Goal: Navigation & Orientation: Find specific page/section

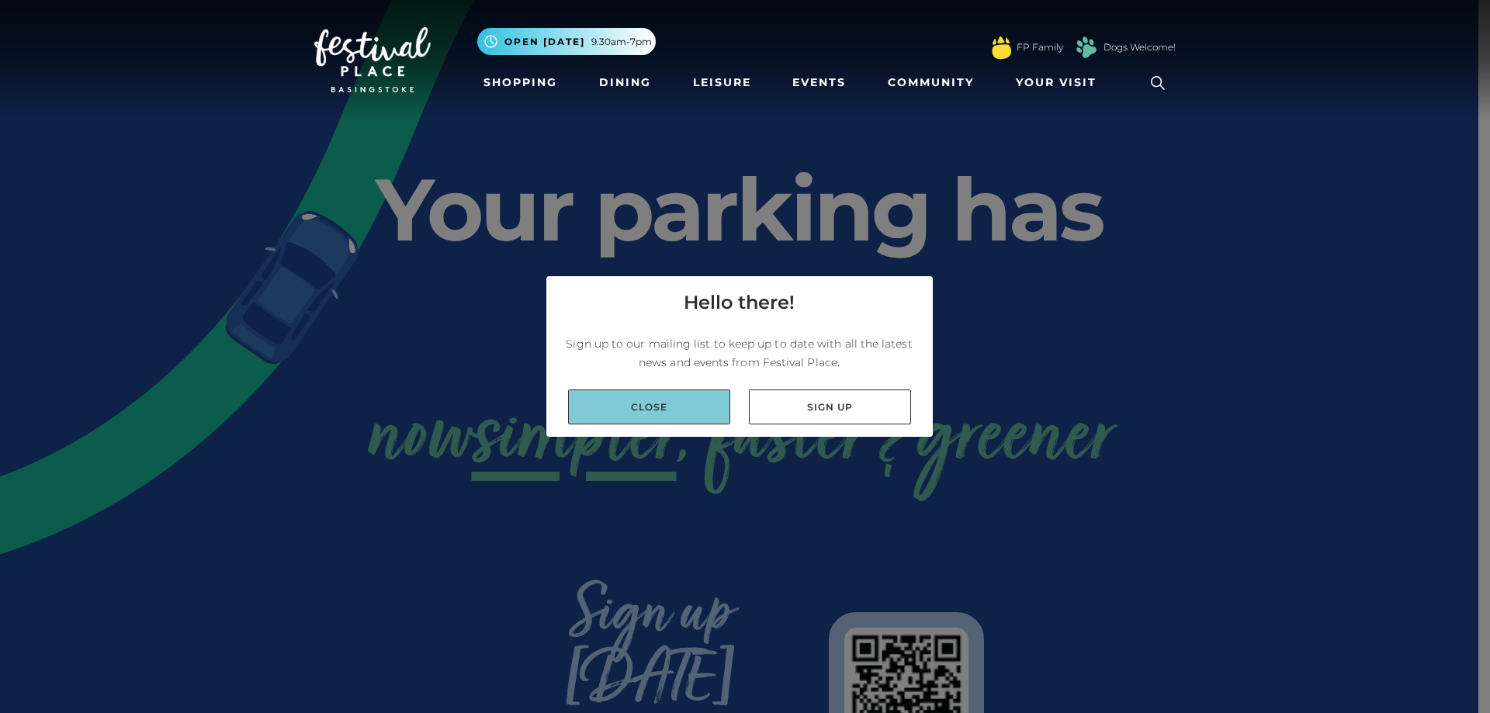
click at [656, 397] on link "Close" at bounding box center [649, 407] width 162 height 35
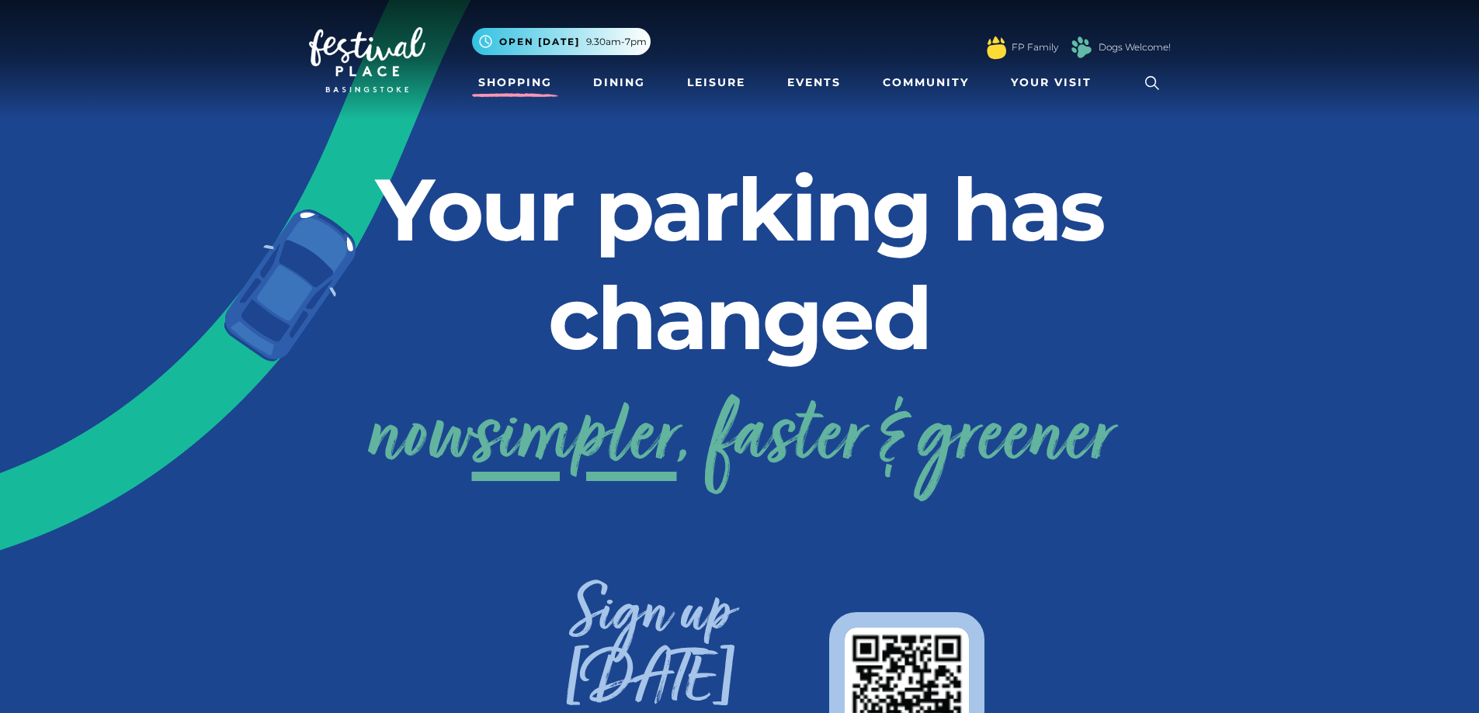
click at [504, 72] on link "Shopping" at bounding box center [515, 82] width 86 height 29
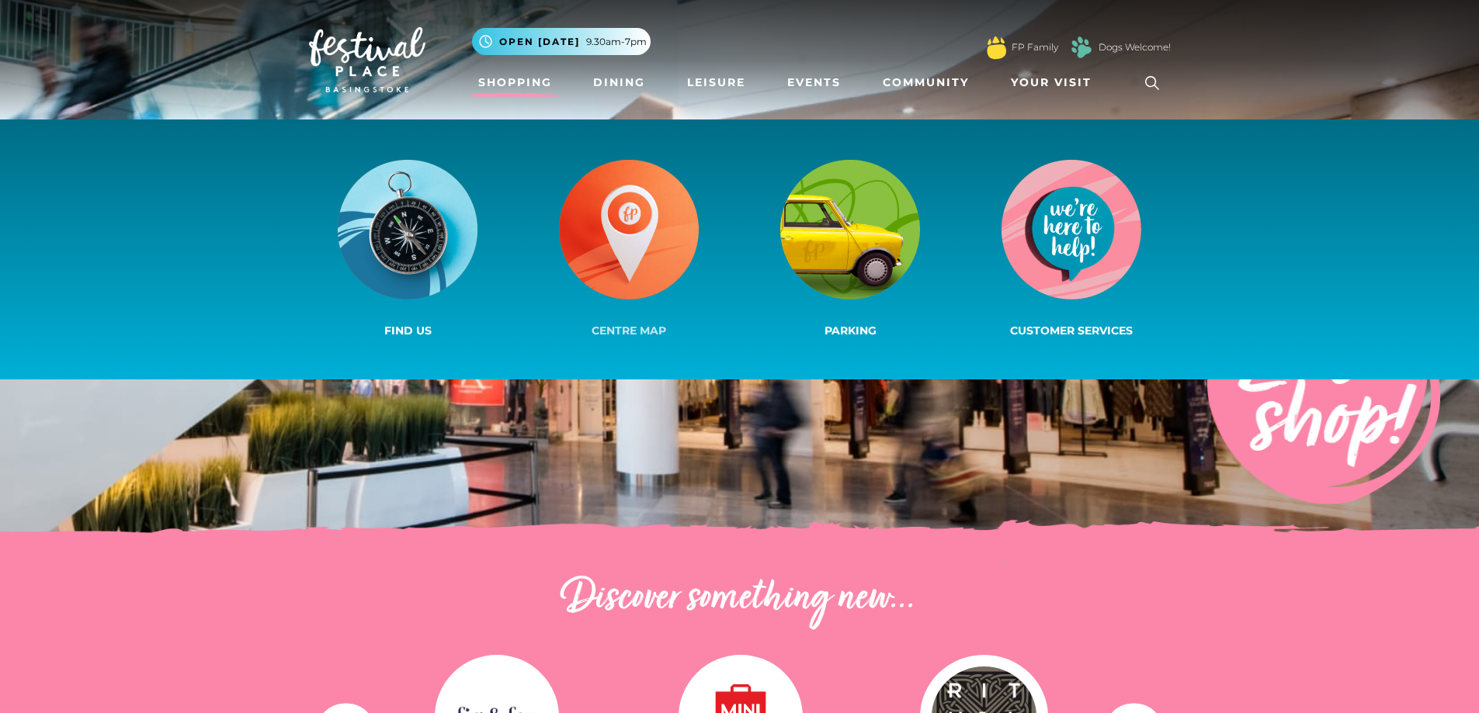
click at [661, 212] on img at bounding box center [629, 230] width 140 height 140
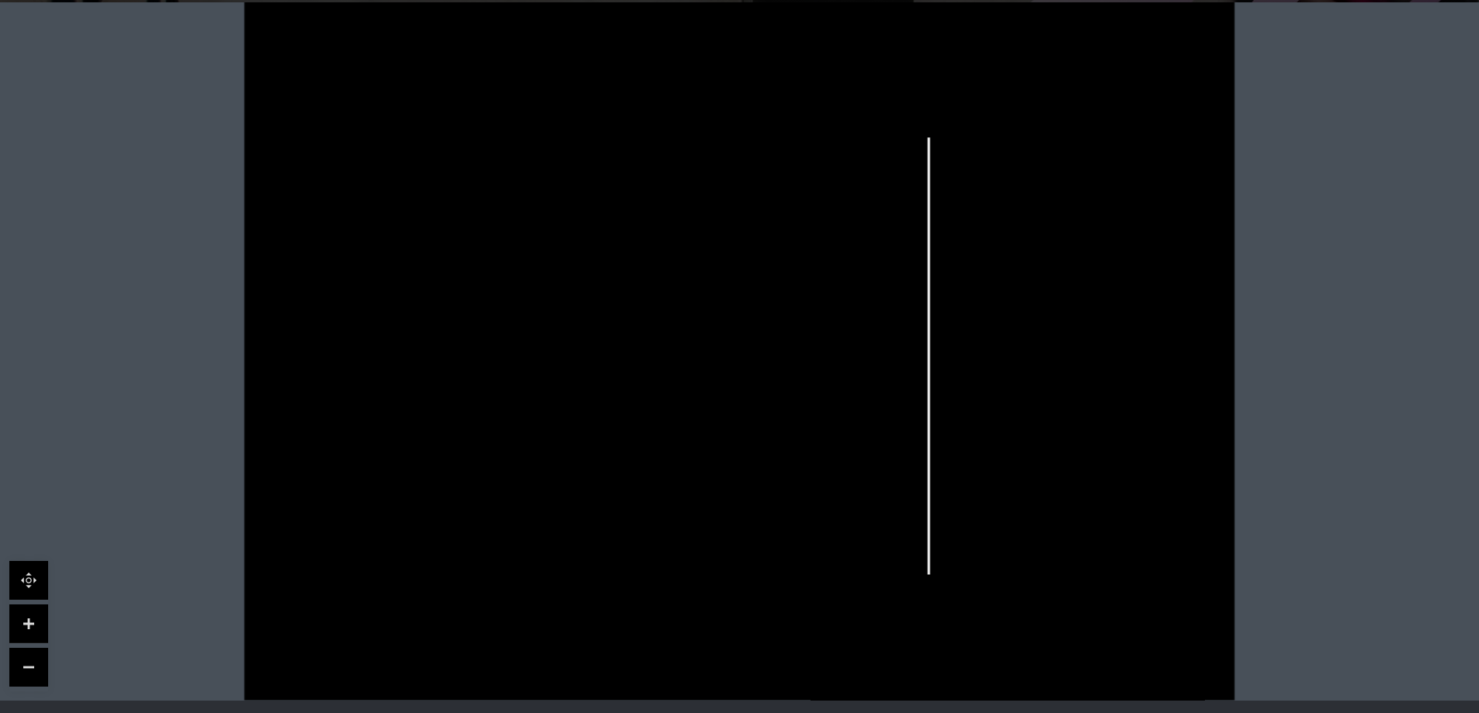
drag, startPoint x: 709, startPoint y: 189, endPoint x: 724, endPoint y: 334, distance: 145.1
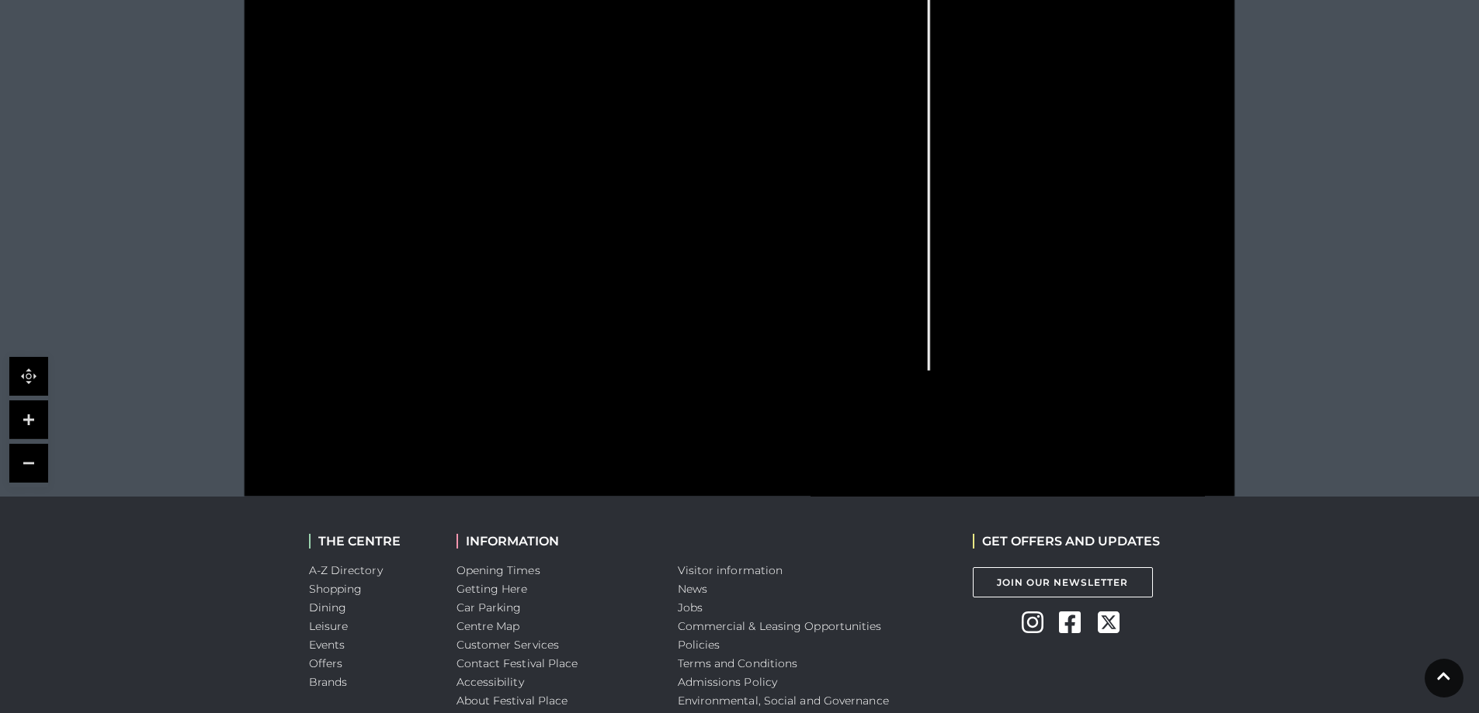
drag, startPoint x: 517, startPoint y: 261, endPoint x: 536, endPoint y: 255, distance: 19.4
click at [536, 255] on icon at bounding box center [739, 147] width 1241 height 699
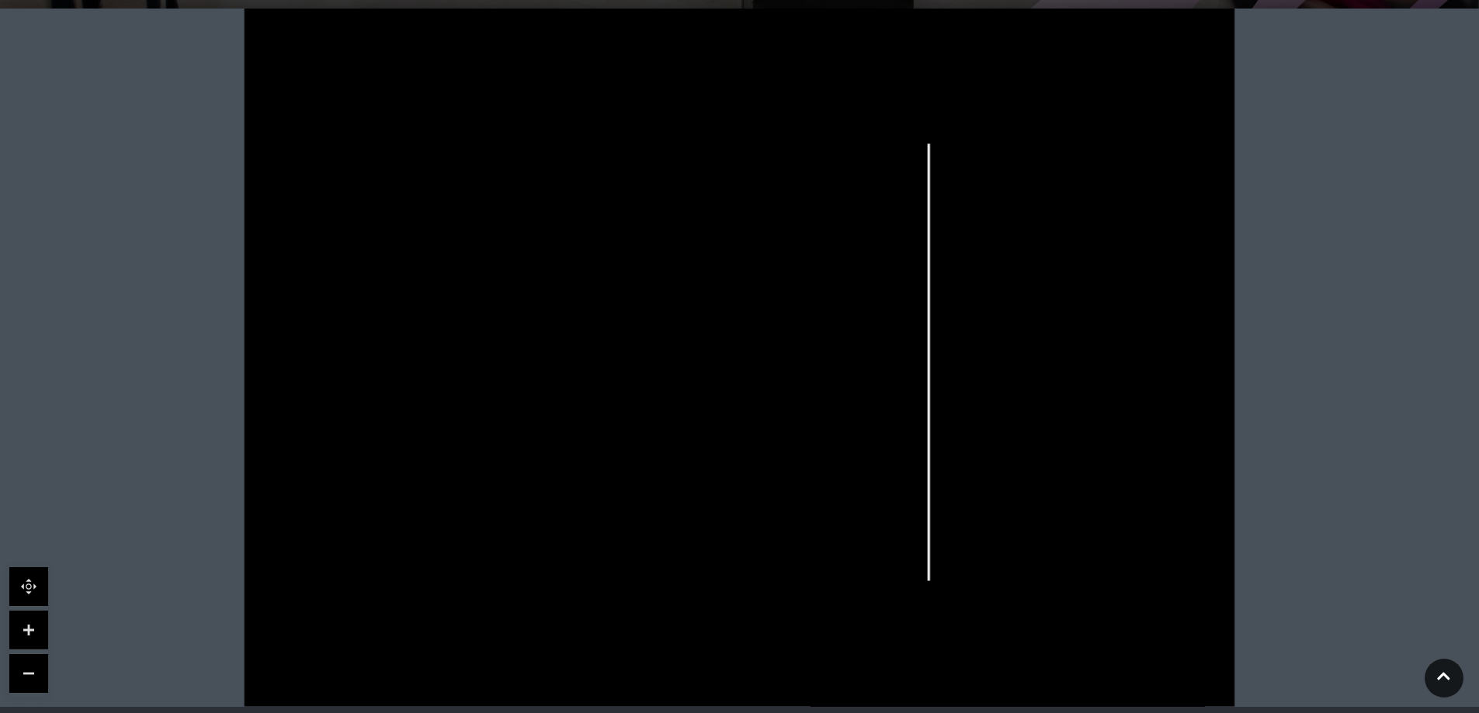
scroll to position [357, 0]
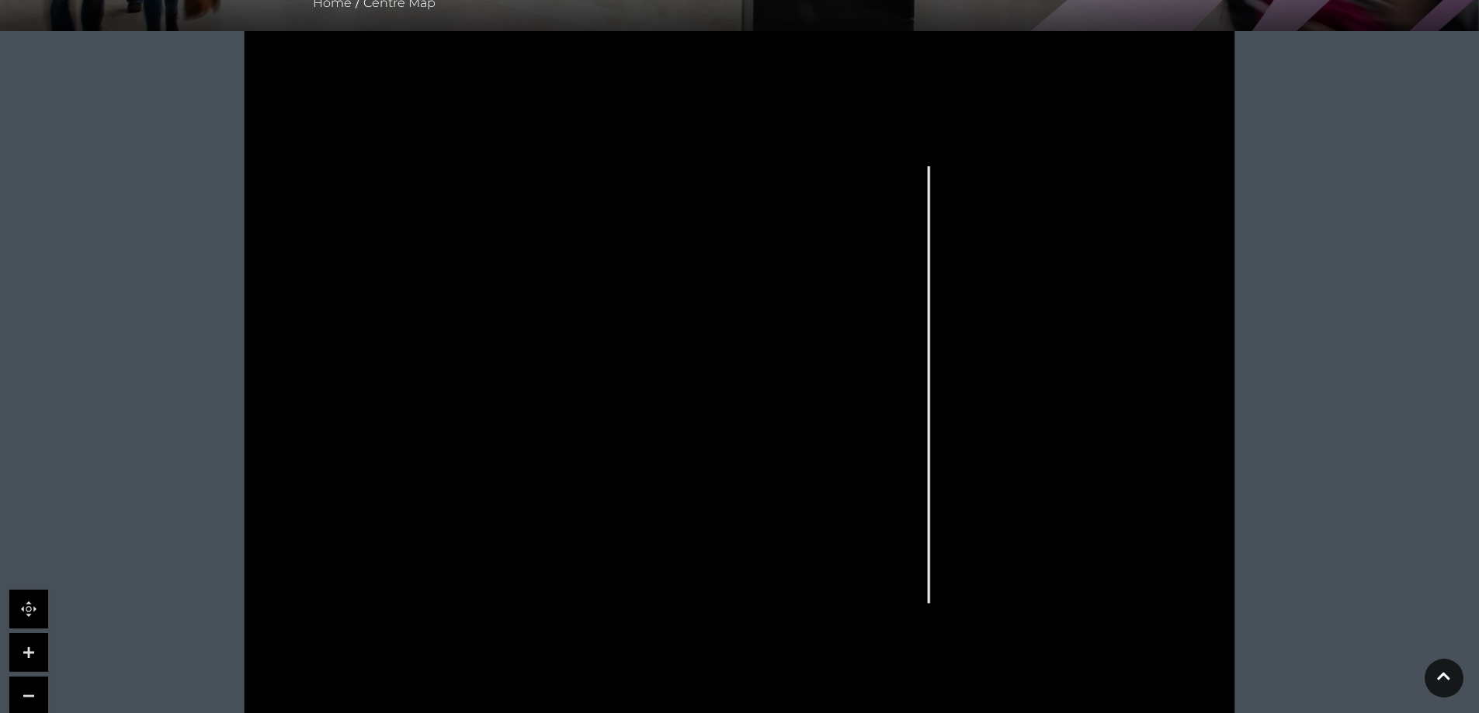
click at [29, 644] on link at bounding box center [28, 652] width 39 height 39
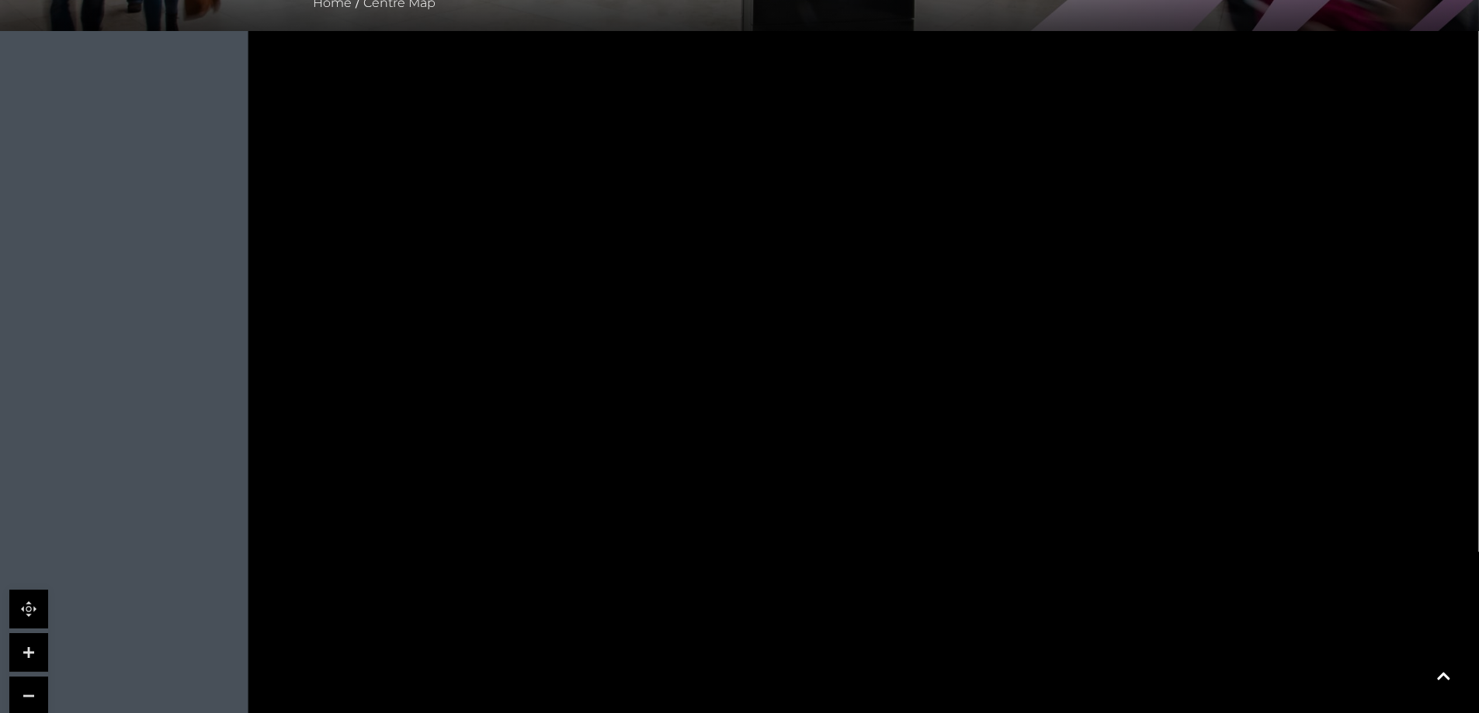
drag, startPoint x: 371, startPoint y: 467, endPoint x: 762, endPoint y: 240, distance: 452.1
click at [762, 240] on rect at bounding box center [779, 248] width 69 height 19
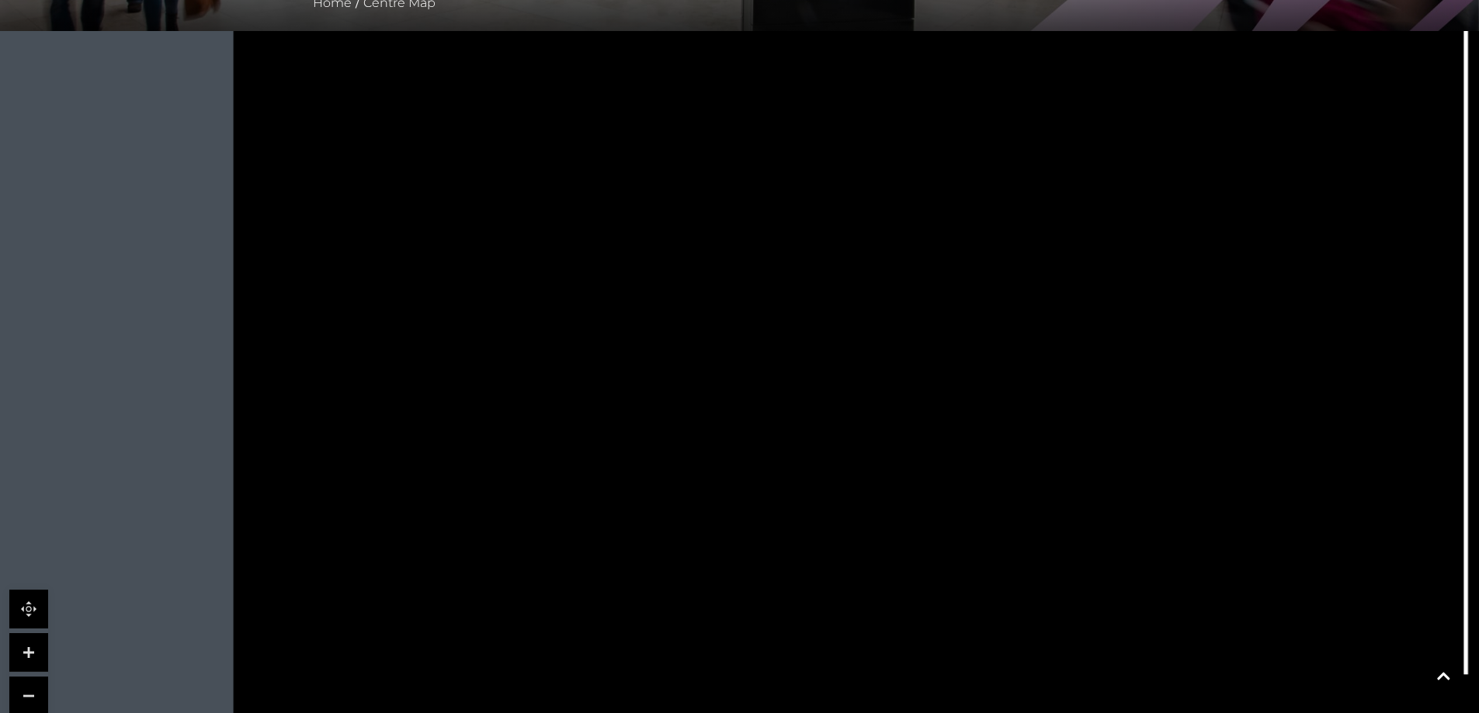
drag, startPoint x: 768, startPoint y: 381, endPoint x: 751, endPoint y: 518, distance: 137.6
click at [751, 509] on rect at bounding box center [764, 494] width 69 height 29
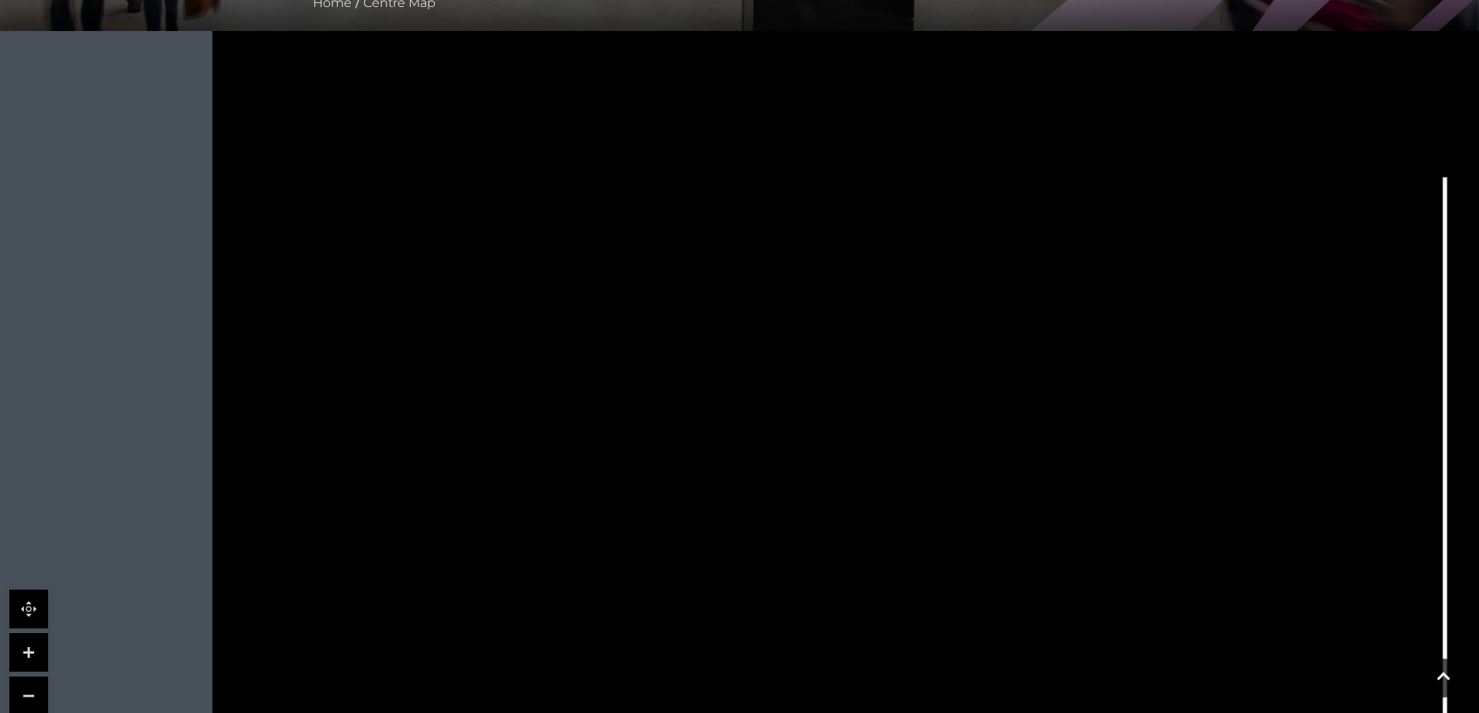
drag, startPoint x: 691, startPoint y: 190, endPoint x: 671, endPoint y: 467, distance: 277.0
click at [652, 468] on tspan "Sky Stand" at bounding box center [652, 468] width 0 height 0
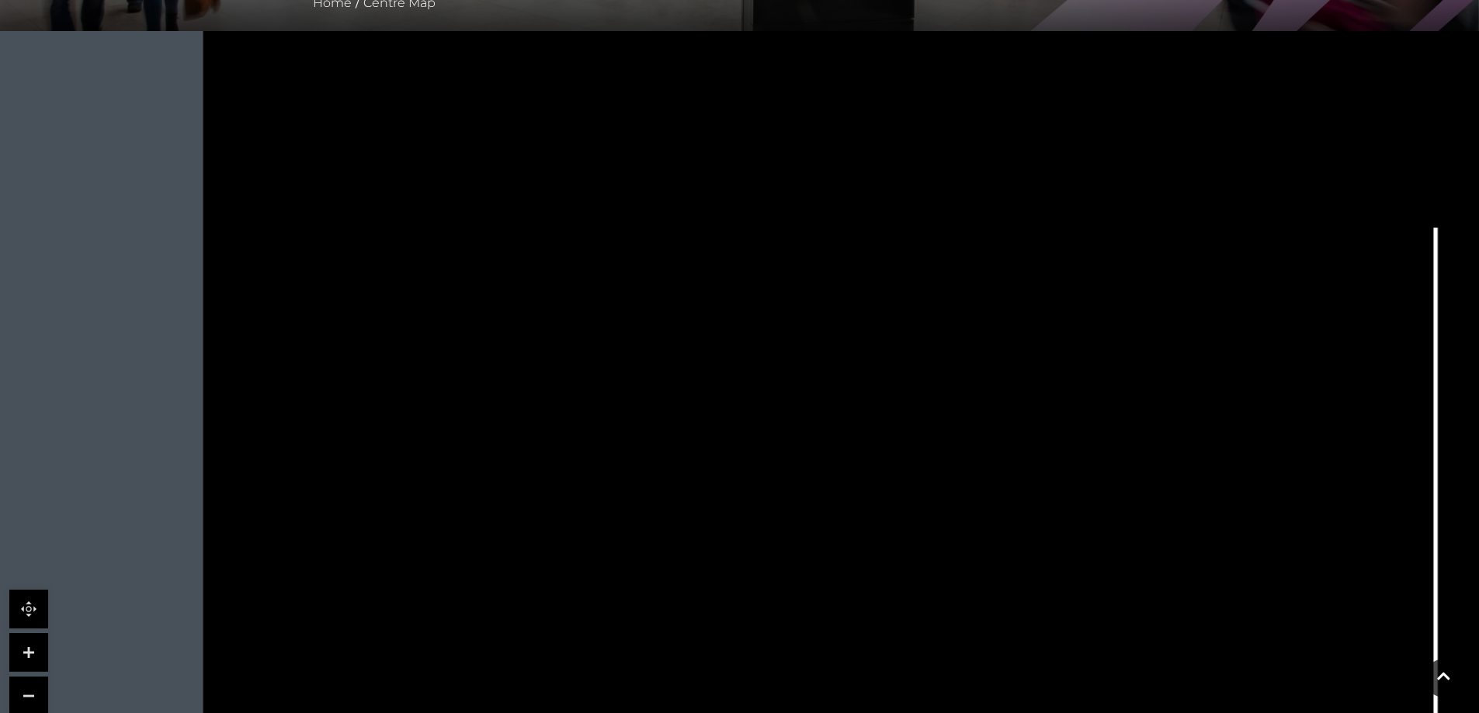
drag, startPoint x: 667, startPoint y: 236, endPoint x: 649, endPoint y: 246, distance: 20.5
click at [649, 246] on polygon at bounding box center [597, 215] width 328 height 181
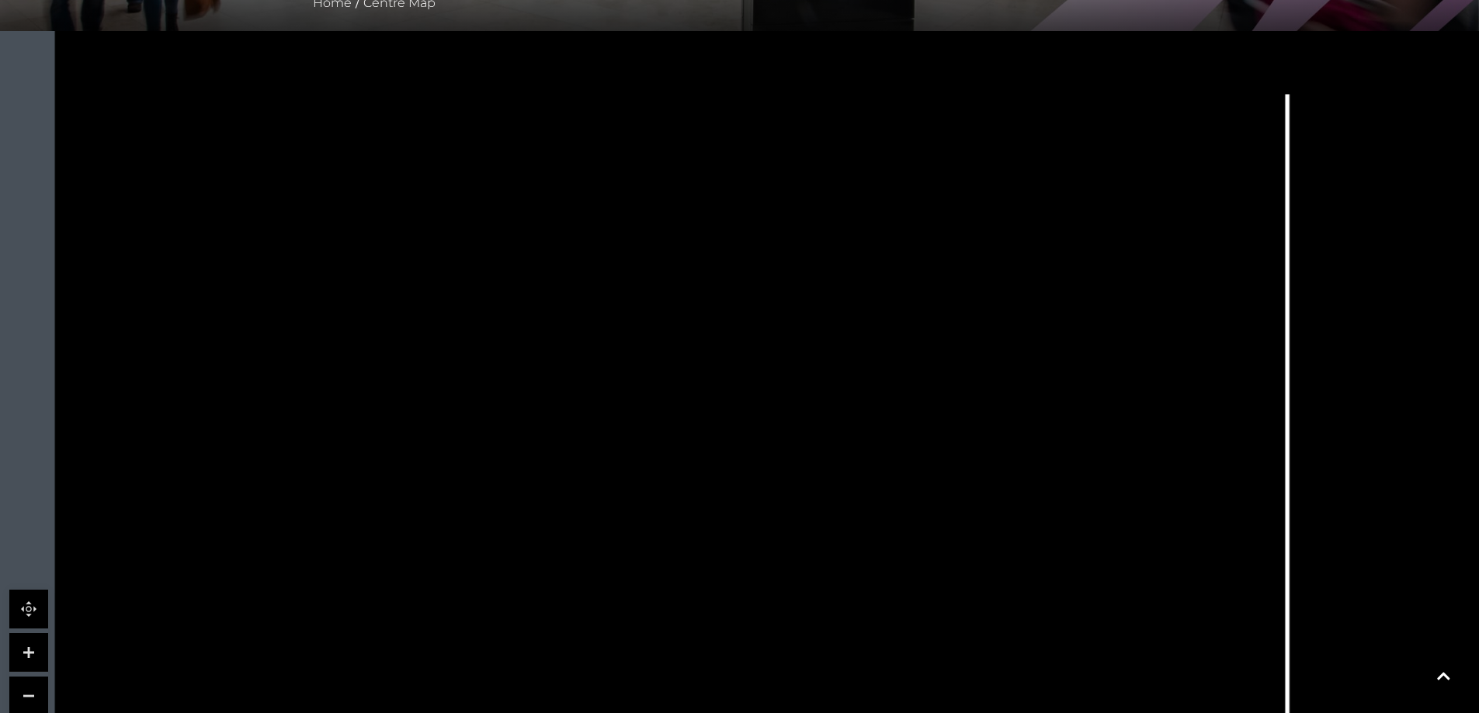
drag, startPoint x: 866, startPoint y: 400, endPoint x: 718, endPoint y: 266, distance: 199.5
click at [718, 266] on rect at bounding box center [728, 240] width 36 height 70
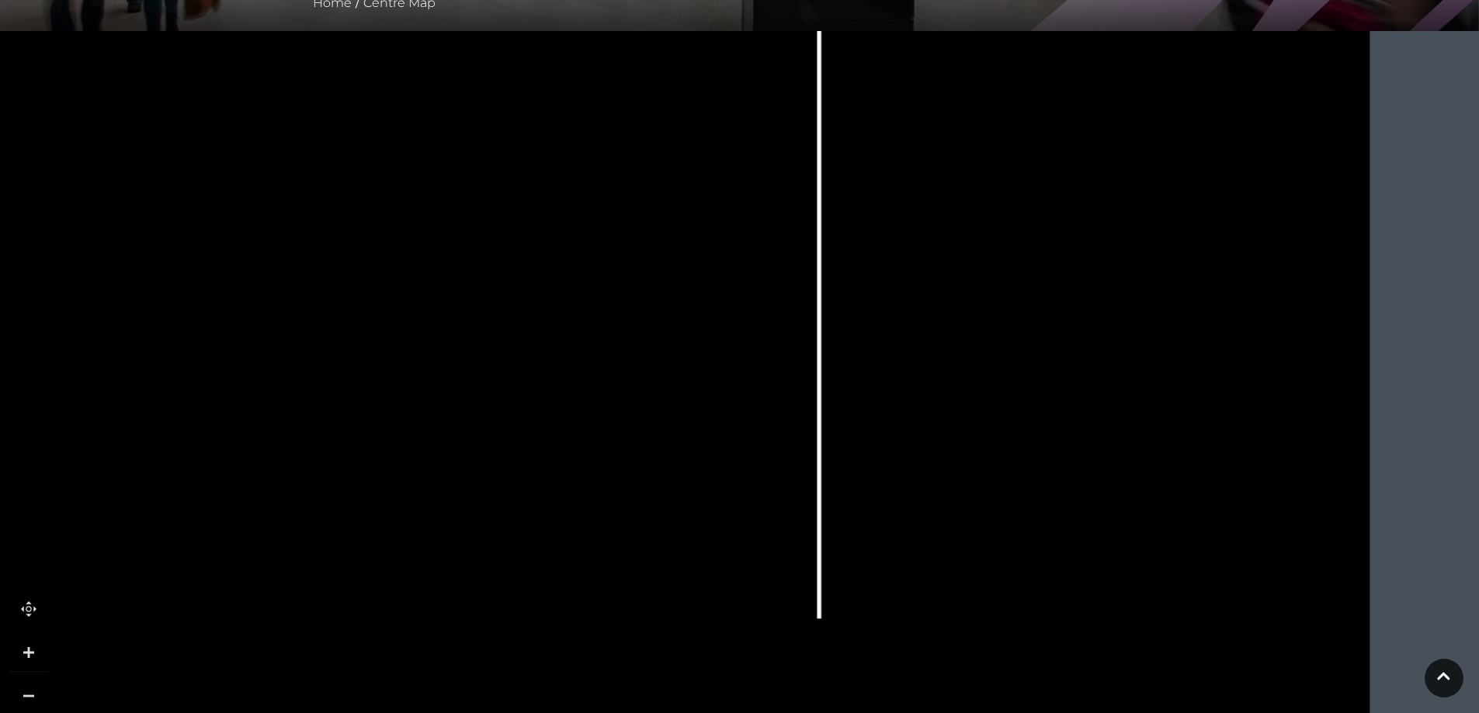
drag, startPoint x: 811, startPoint y: 381, endPoint x: 343, endPoint y: 123, distance: 534.3
click at [334, 124] on tspan "O2" at bounding box center [334, 124] width 0 height 0
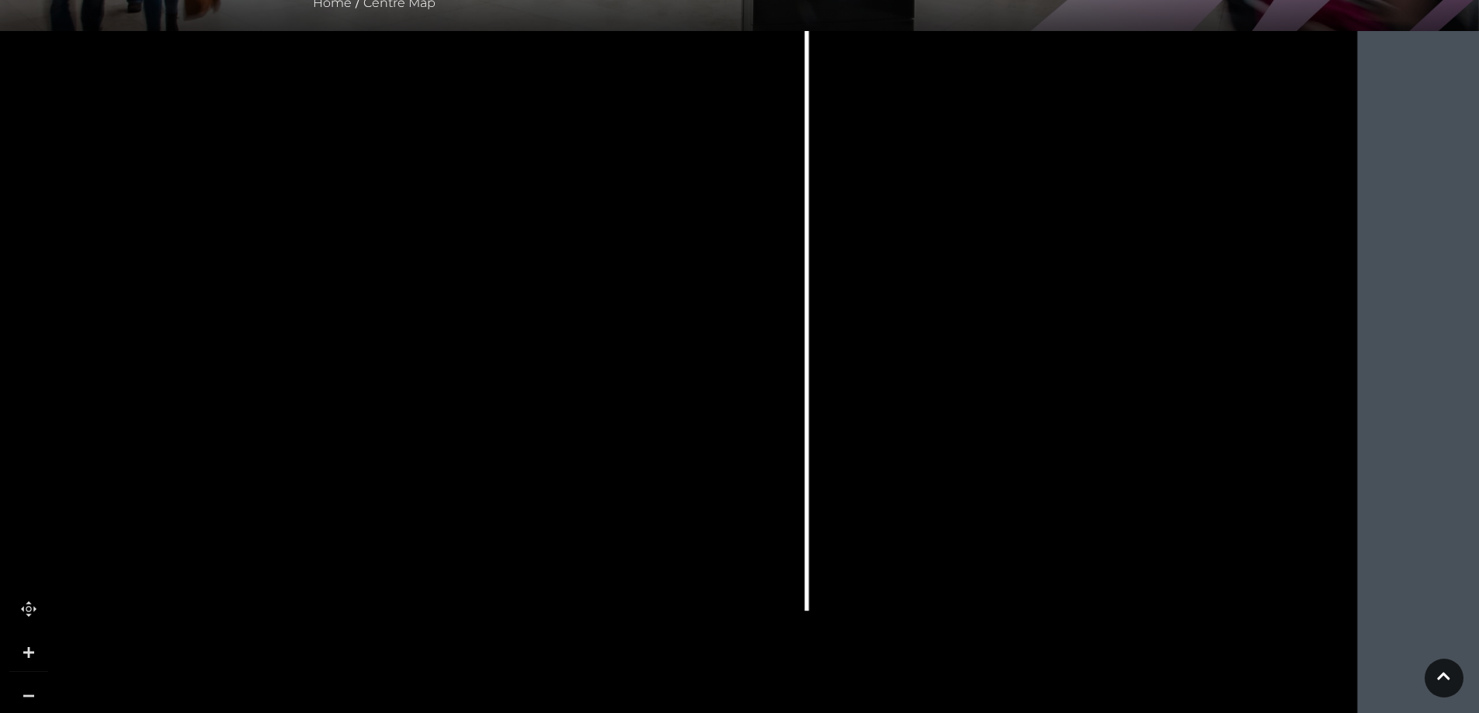
drag, startPoint x: 1135, startPoint y: 518, endPoint x: 1035, endPoint y: 481, distance: 106.6
click at [1123, 511] on icon at bounding box center [466, 208] width 2236 height 1257
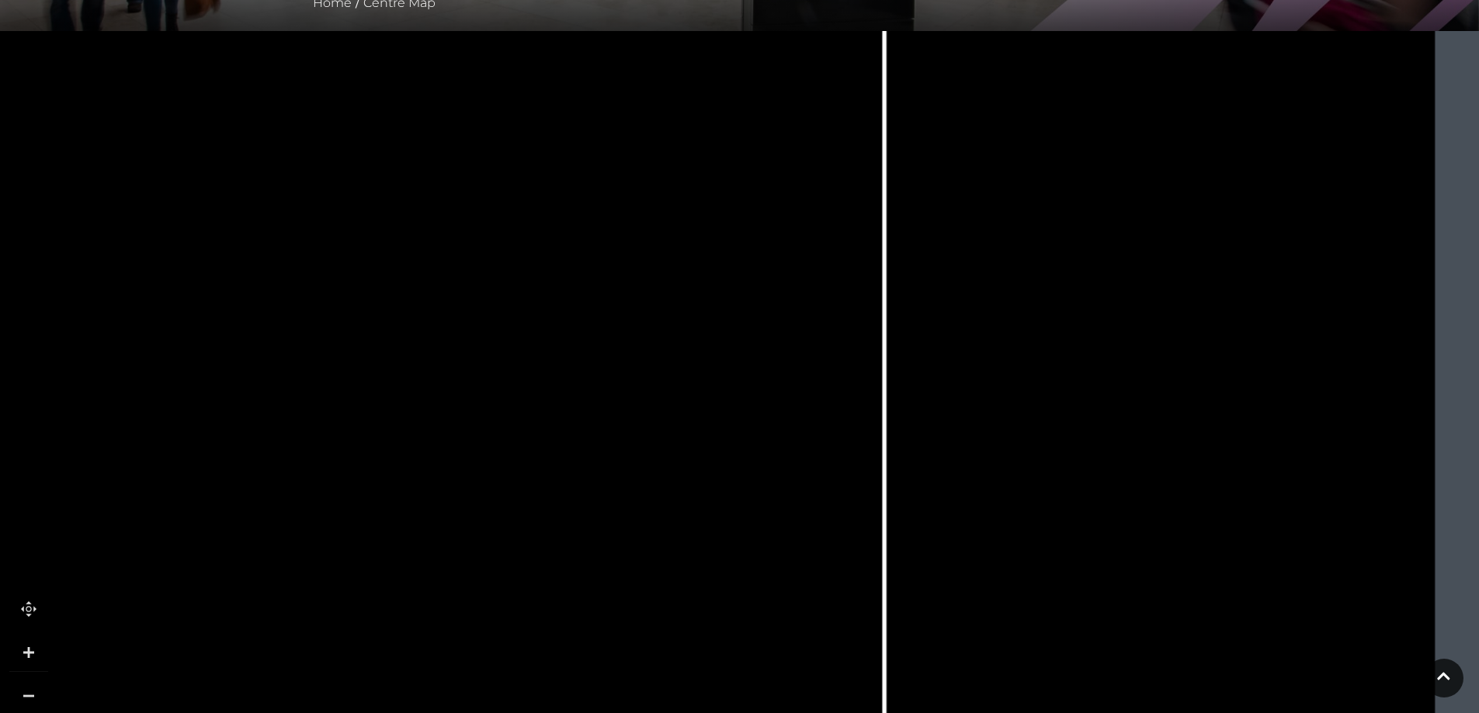
drag, startPoint x: 383, startPoint y: 268, endPoint x: 461, endPoint y: 379, distance: 135.4
click at [461, 379] on polygon at bounding box center [185, 412] width 761 height 881
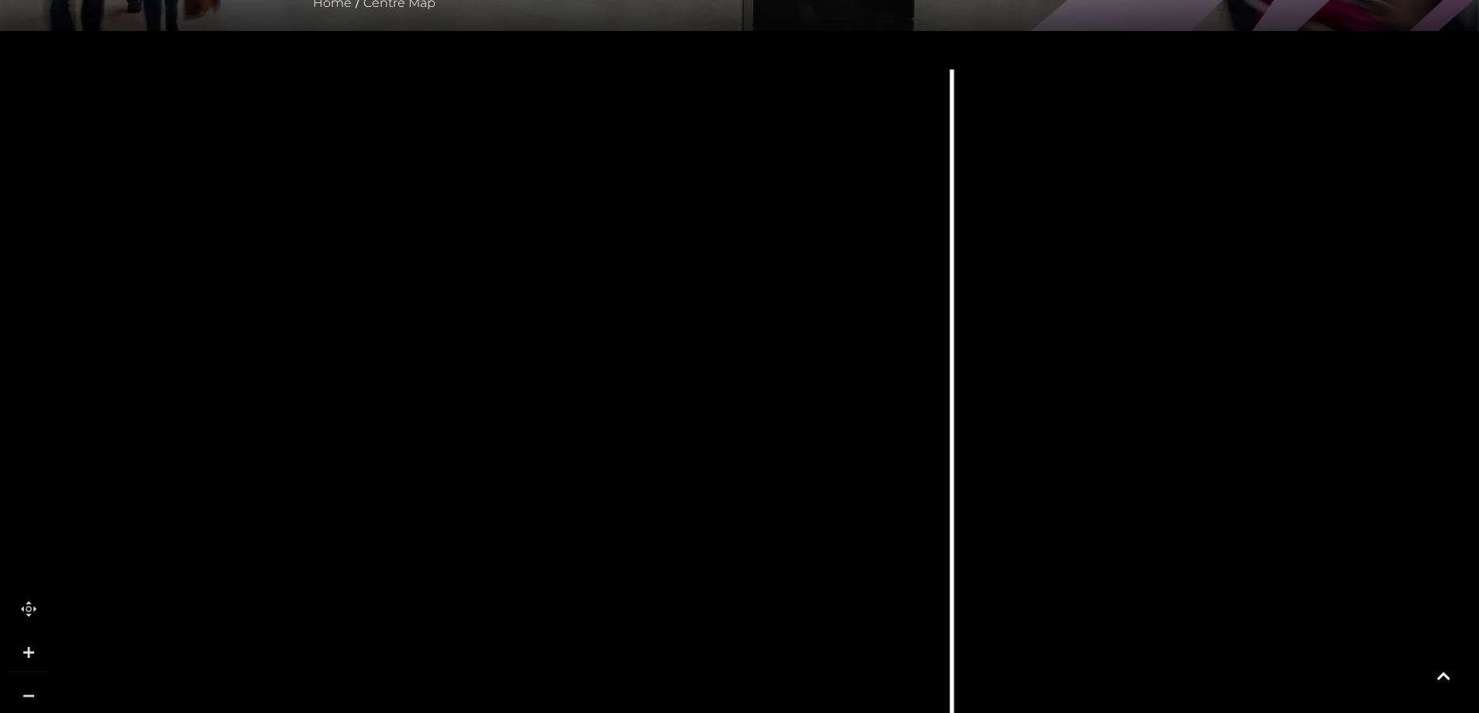
drag, startPoint x: 467, startPoint y: 259, endPoint x: 535, endPoint y: 394, distance: 151.0
click at [535, 394] on polygon at bounding box center [253, 547] width 761 height 881
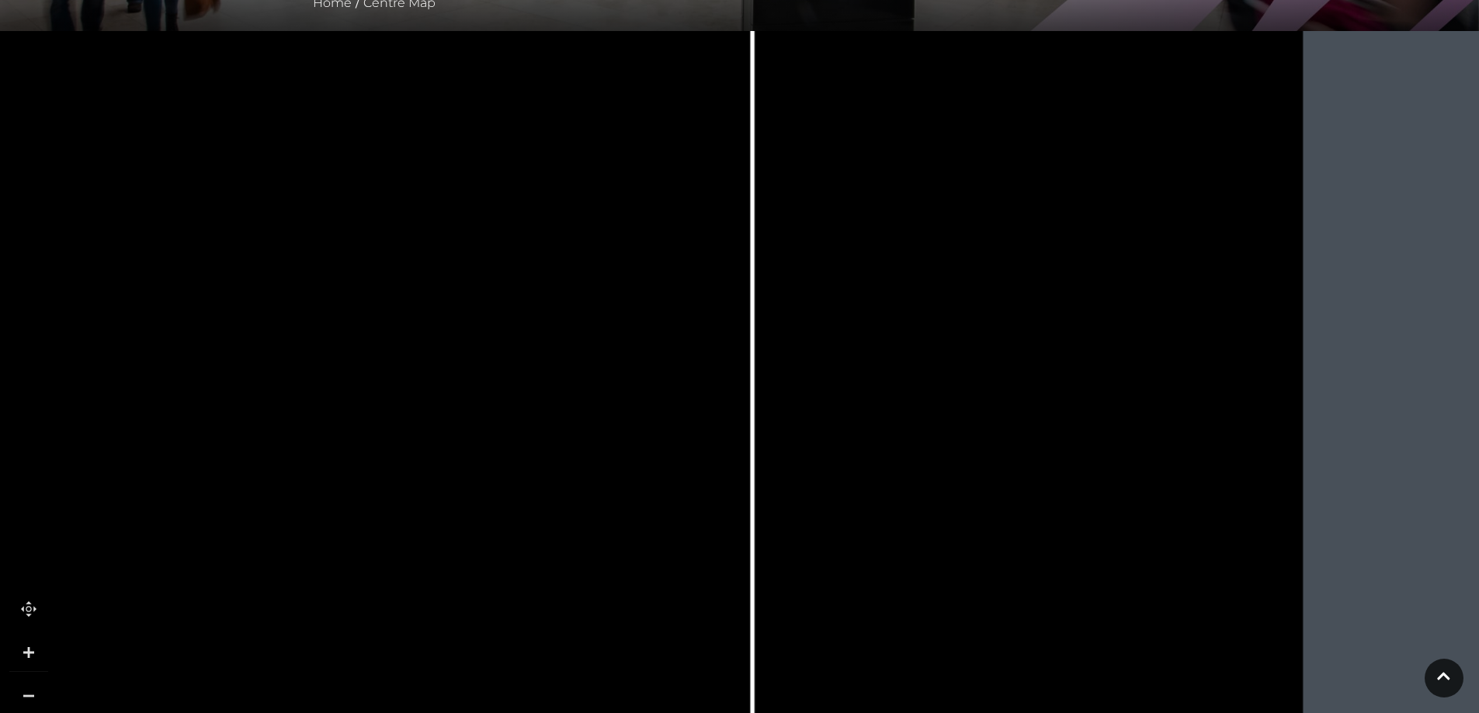
drag, startPoint x: 1197, startPoint y: 298, endPoint x: 1050, endPoint y: 262, distance: 151.2
click at [1050, 262] on icon at bounding box center [1021, 420] width 286 height 545
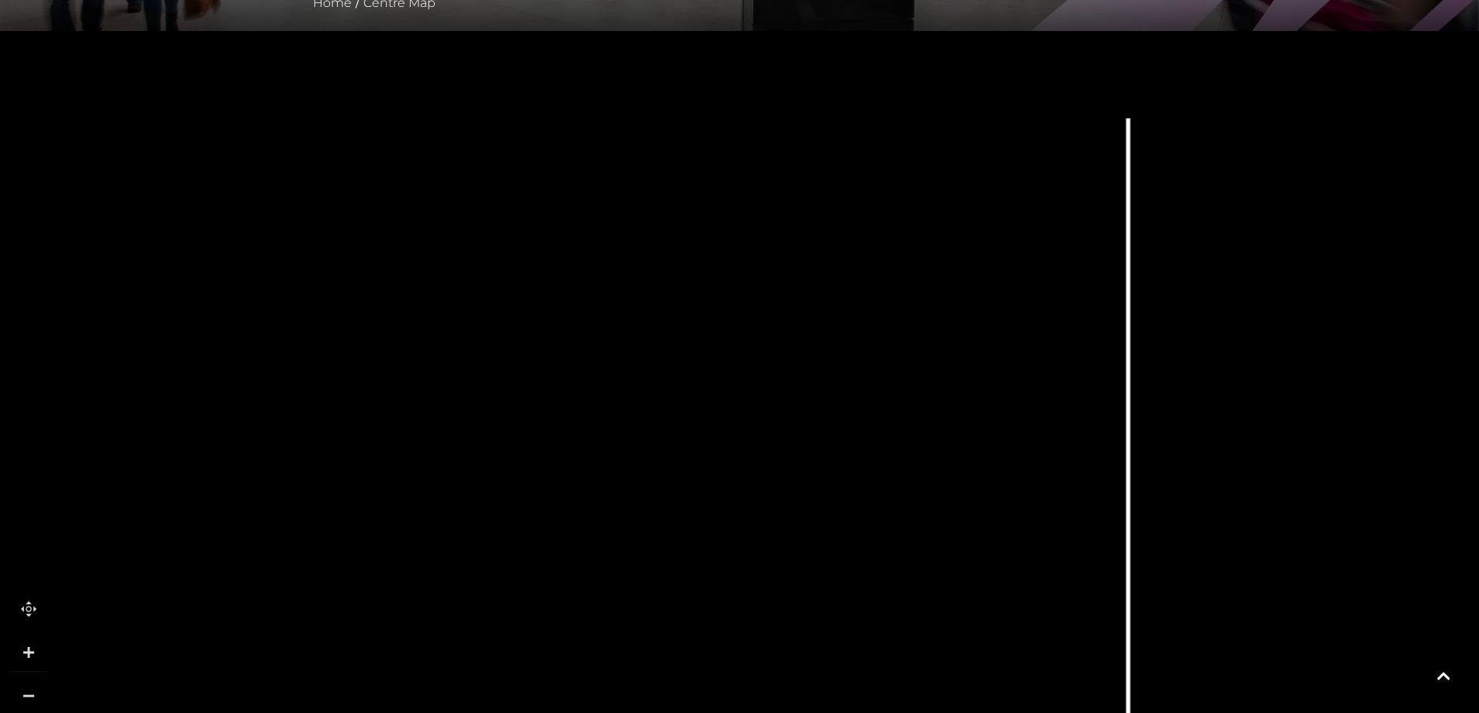
drag, startPoint x: 510, startPoint y: 345, endPoint x: 886, endPoint y: 447, distance: 389.4
click at [886, 447] on icon at bounding box center [924, 532] width 307 height 686
click at [39, 689] on link at bounding box center [28, 696] width 39 height 39
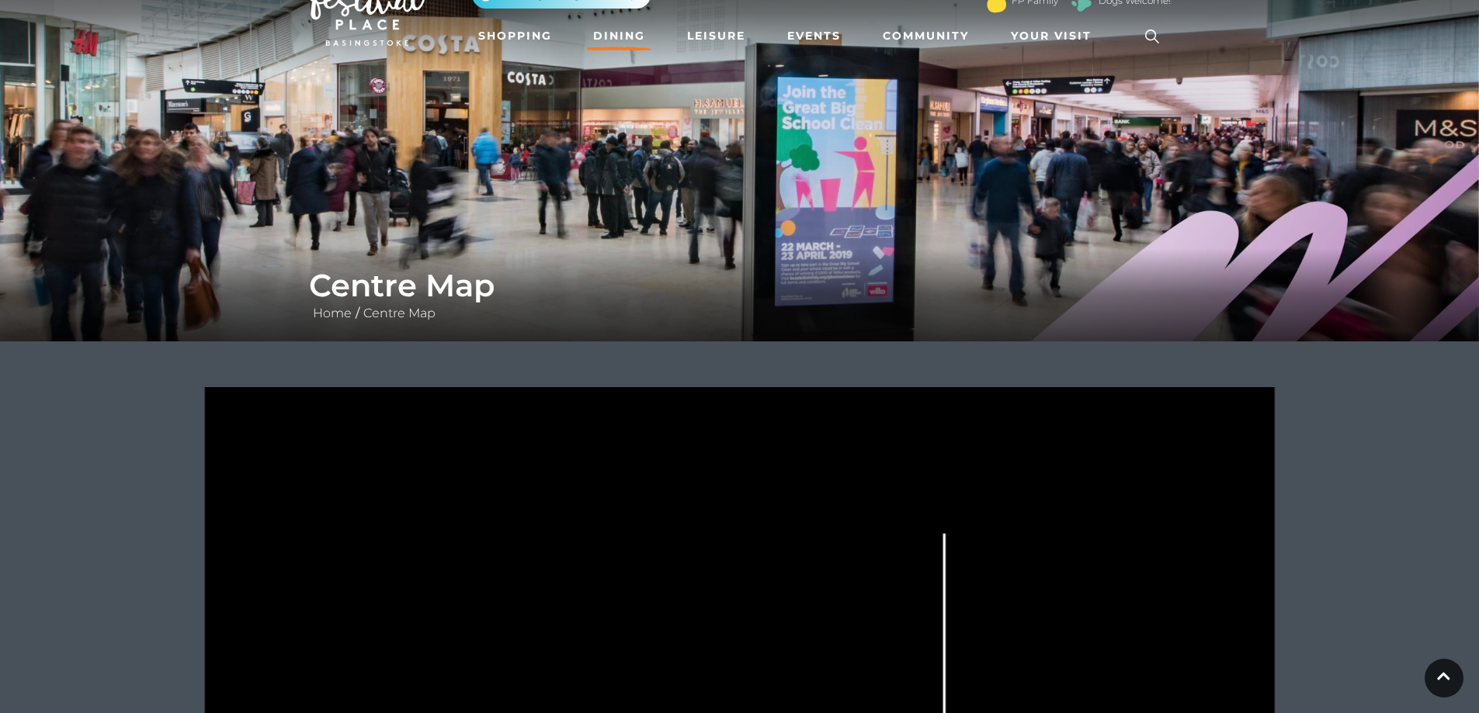
scroll to position [0, 0]
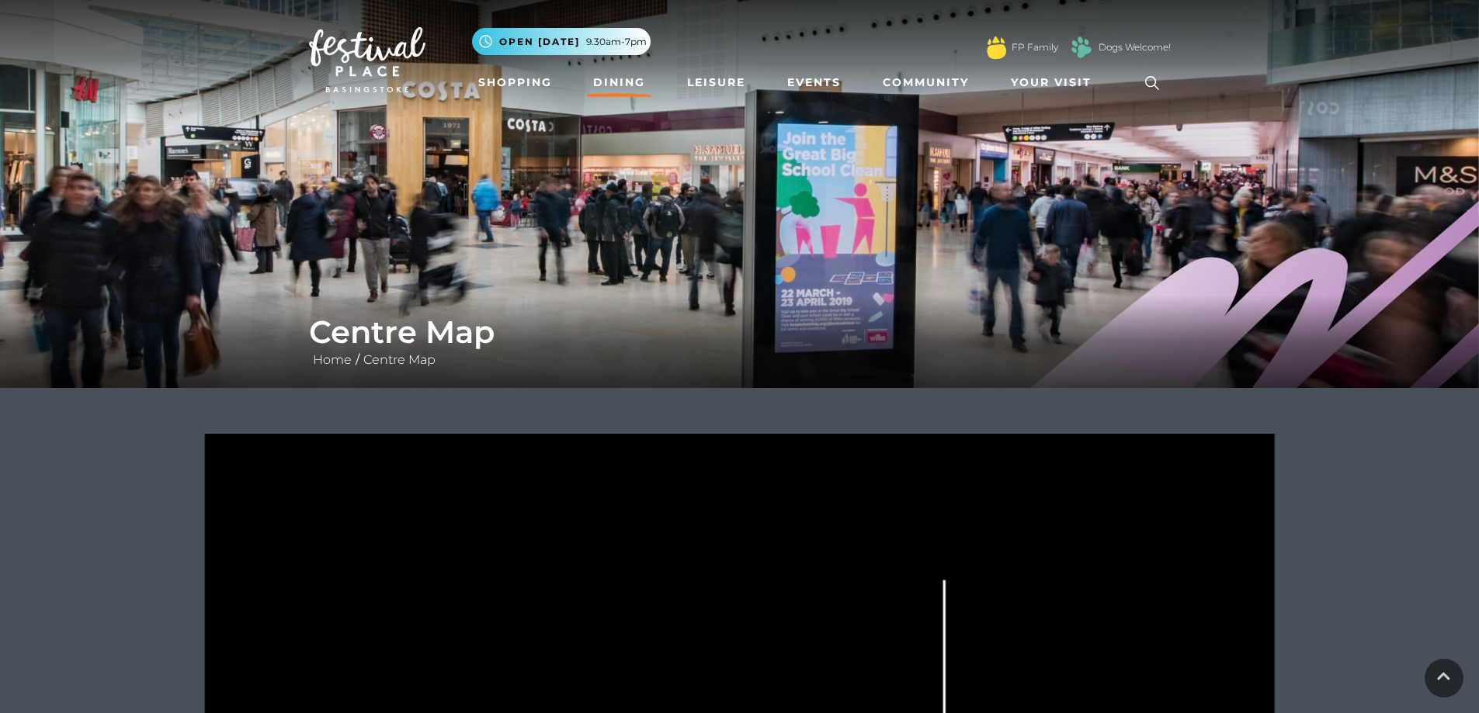
drag, startPoint x: 651, startPoint y: 203, endPoint x: 643, endPoint y: 82, distance: 120.6
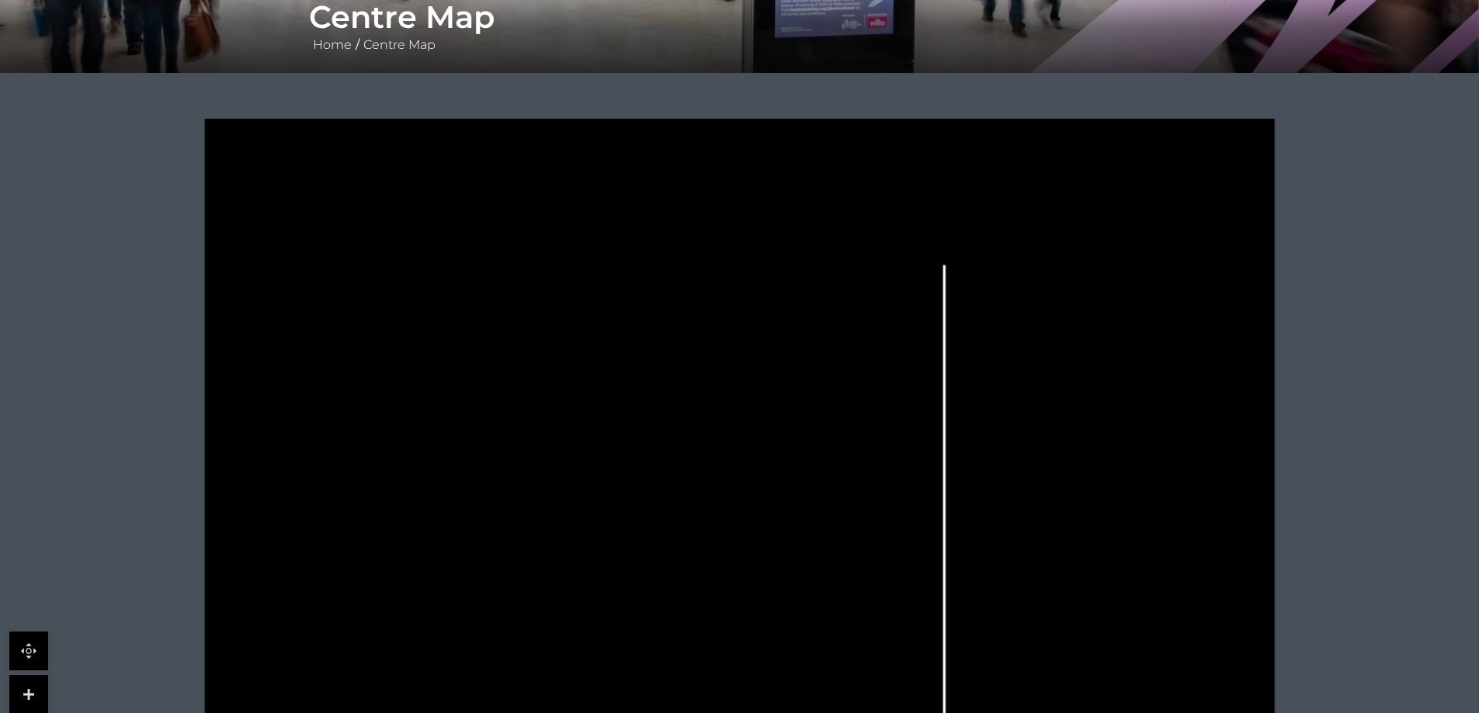
drag, startPoint x: 931, startPoint y: 157, endPoint x: 921, endPoint y: 284, distance: 127.7
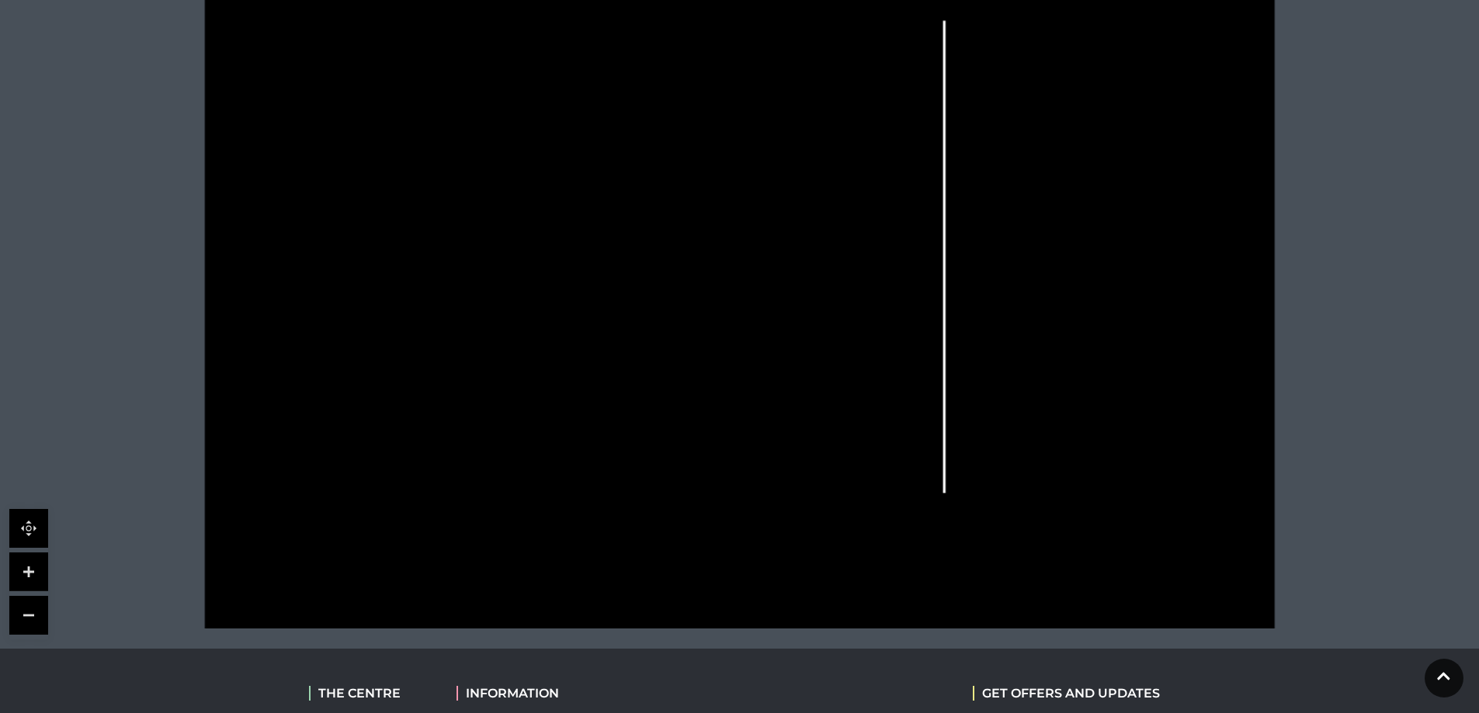
drag, startPoint x: 925, startPoint y: 234, endPoint x: 921, endPoint y: 185, distance: 49.1
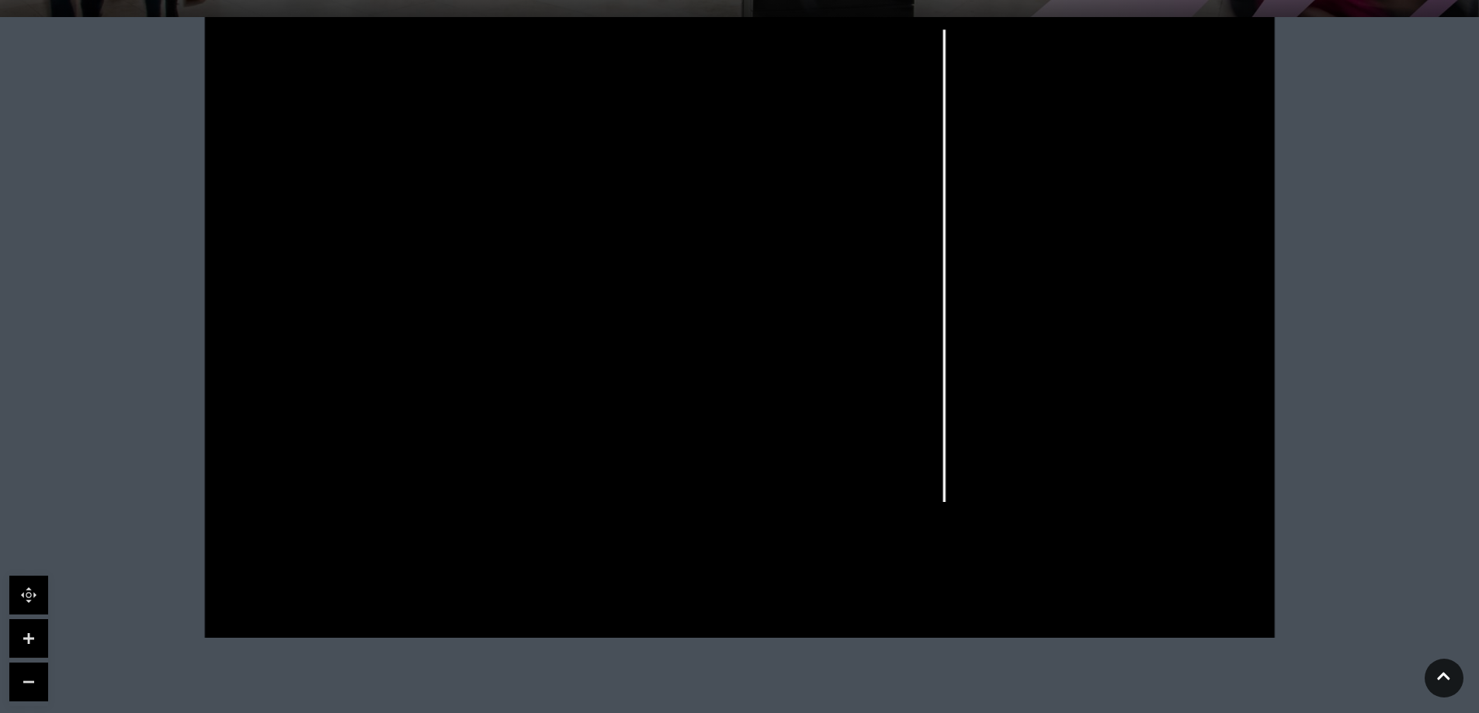
scroll to position [325, 0]
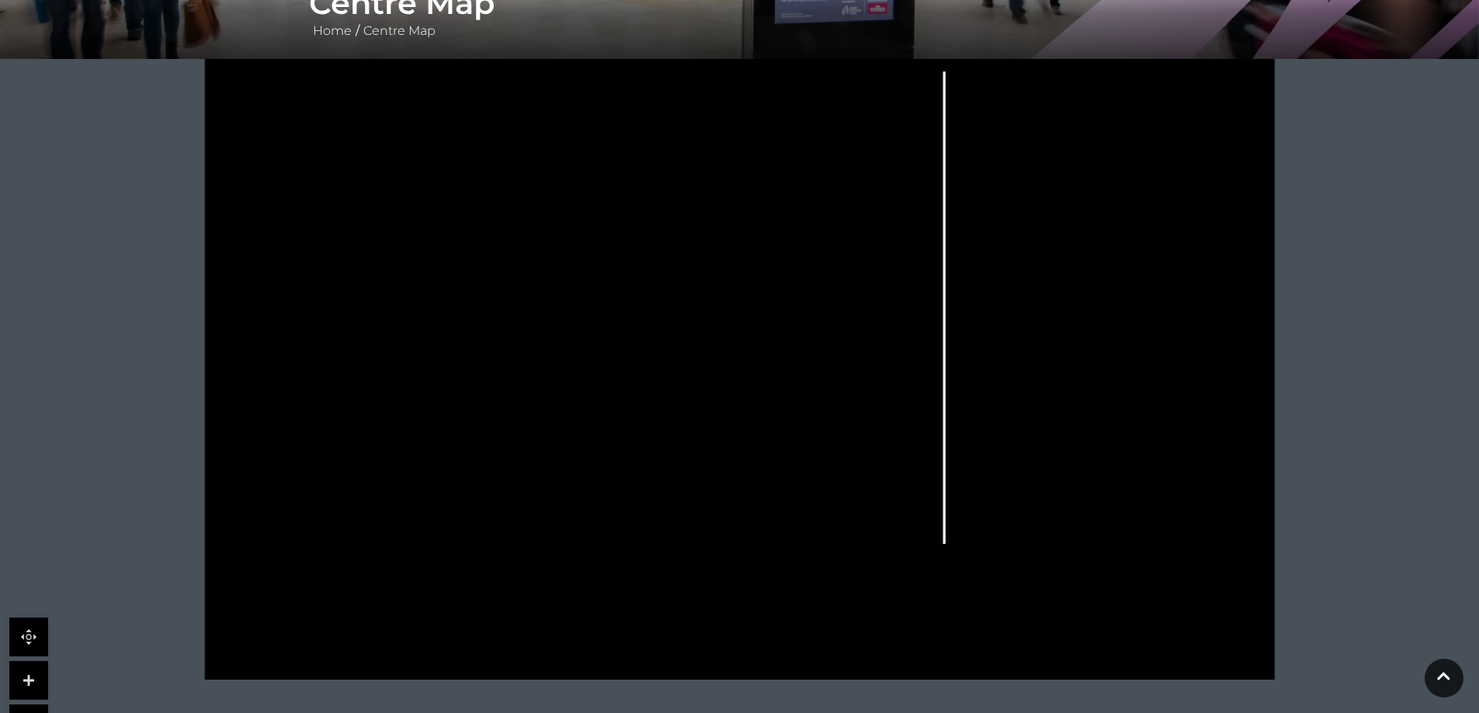
drag, startPoint x: 1366, startPoint y: 258, endPoint x: 1353, endPoint y: 204, distance: 55.2
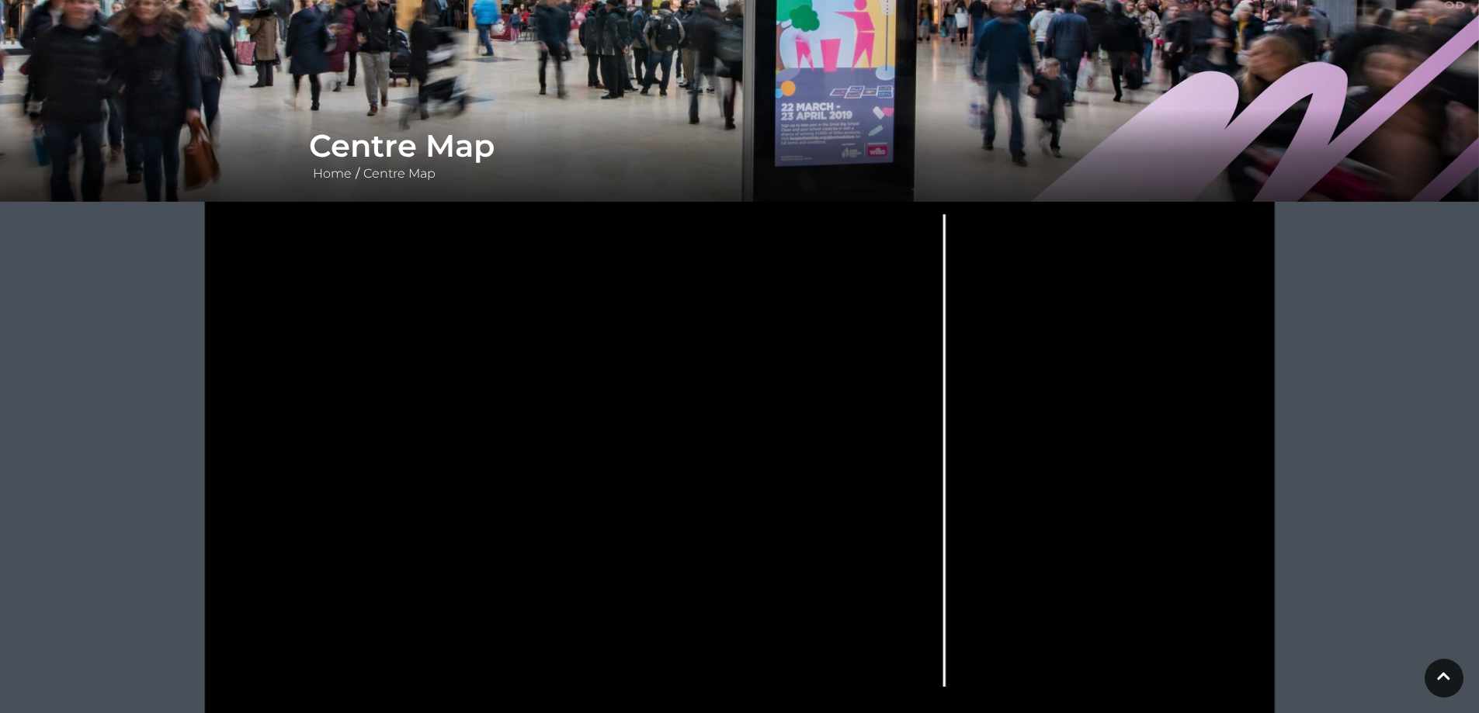
scroll to position [0, 0]
